Goal: Book appointment/travel/reservation

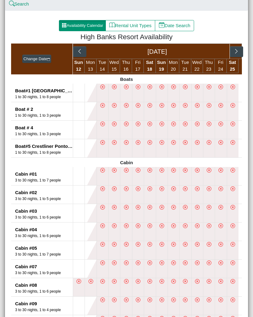
scroll to position [124, 0]
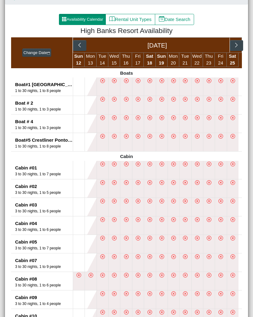
click at [238, 47] on icon "chevron right" at bounding box center [236, 45] width 6 height 6
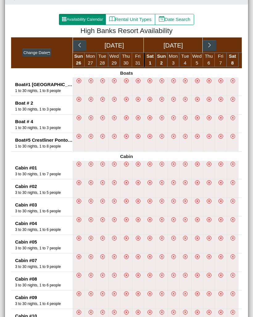
click at [214, 47] on button "button" at bounding box center [209, 45] width 13 height 11
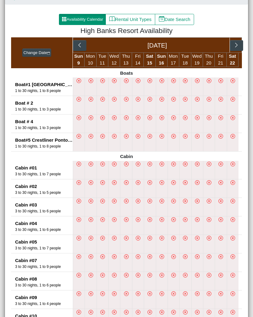
click at [238, 48] on icon "chevron right" at bounding box center [236, 45] width 6 height 6
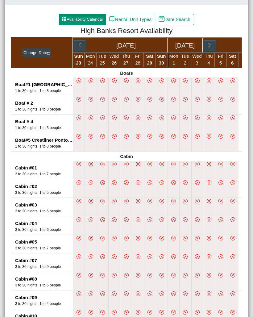
click at [215, 47] on button "button" at bounding box center [209, 45] width 13 height 11
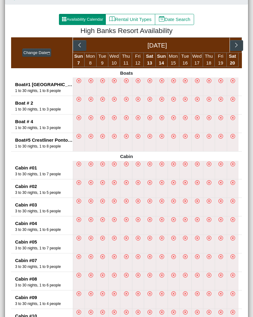
click at [237, 48] on button "button" at bounding box center [236, 45] width 13 height 11
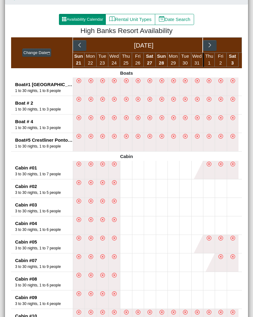
click at [212, 46] on icon "chevron right" at bounding box center [210, 45] width 6 height 6
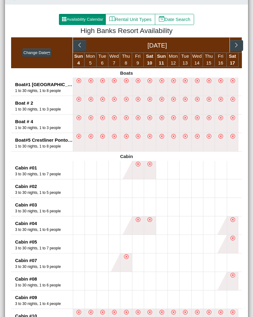
click at [241, 46] on button "button" at bounding box center [236, 45] width 13 height 11
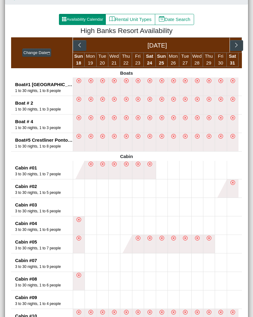
click at [238, 43] on icon "chevron right" at bounding box center [236, 45] width 6 height 6
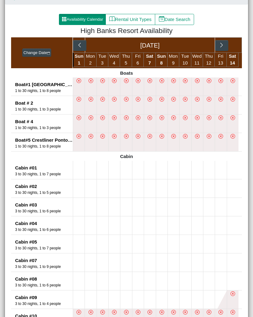
click at [226, 46] on button "button" at bounding box center [221, 45] width 13 height 11
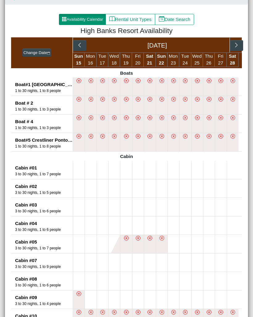
click at [235, 45] on icon "chevron right" at bounding box center [236, 45] width 6 height 6
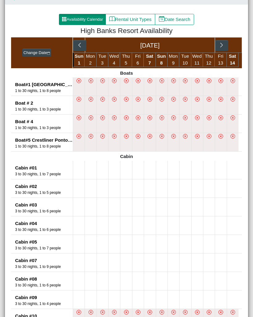
click at [226, 47] on button "button" at bounding box center [221, 45] width 13 height 11
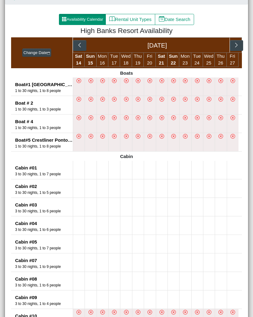
click at [238, 45] on icon "chevron right" at bounding box center [236, 45] width 6 height 6
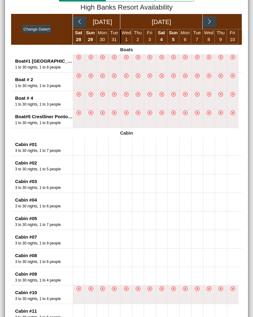
scroll to position [144, 0]
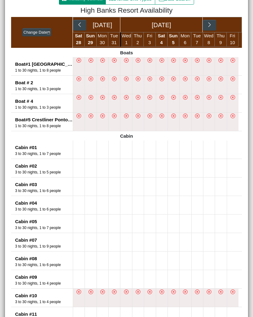
click at [212, 27] on icon "chevron right" at bounding box center [210, 25] width 6 height 6
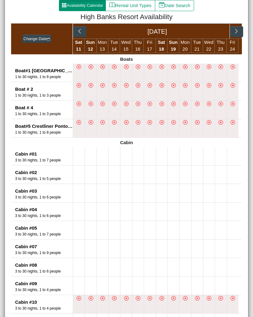
scroll to position [131, 0]
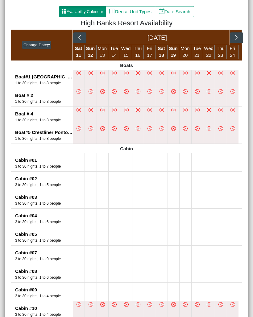
click at [239, 37] on button "button" at bounding box center [236, 37] width 13 height 11
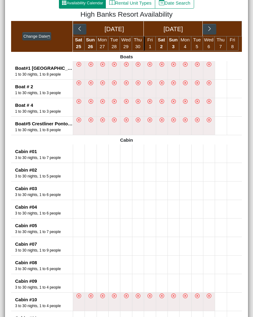
scroll to position [138, 0]
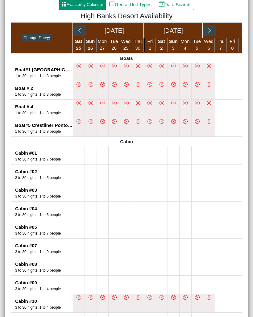
click at [214, 32] on button "button" at bounding box center [209, 30] width 13 height 11
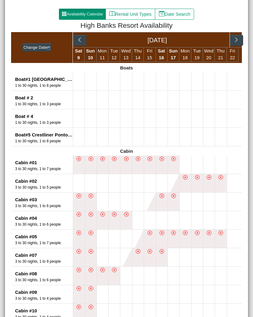
scroll to position [128, 0]
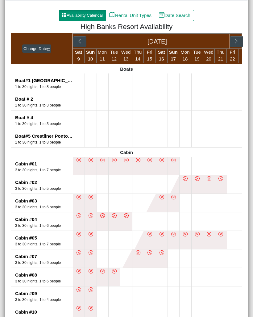
click at [240, 41] on button "button" at bounding box center [236, 41] width 13 height 11
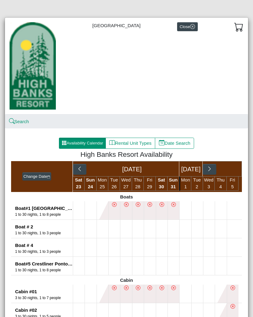
scroll to position [-2, 0]
